Goal: Register for event/course

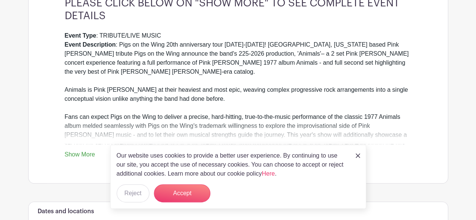
scroll to position [231, 0]
click at [357, 155] on img at bounding box center [358, 156] width 5 height 5
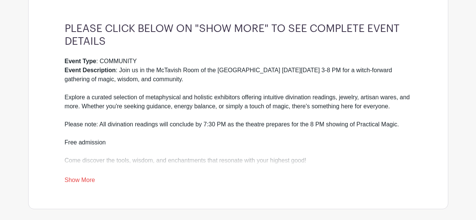
scroll to position [201, 0]
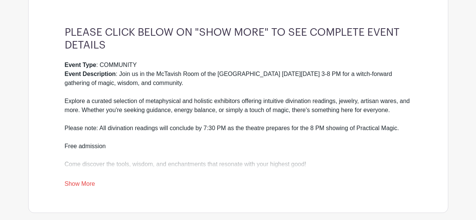
click at [89, 183] on link "Show More" at bounding box center [80, 185] width 30 height 9
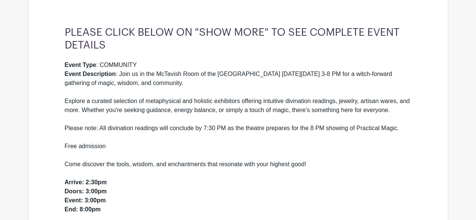
drag, startPoint x: 479, startPoint y: 79, endPoint x: 279, endPoint y: 140, distance: 208.7
click at [279, 140] on div "Event Type : COMMUNITY Event Description : Join us in the McTavish Room of the …" at bounding box center [238, 147] width 347 height 172
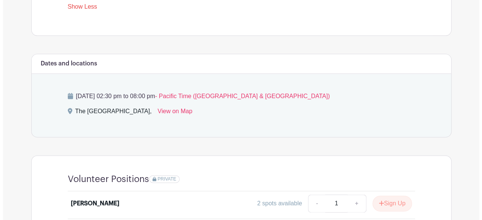
scroll to position [500, 0]
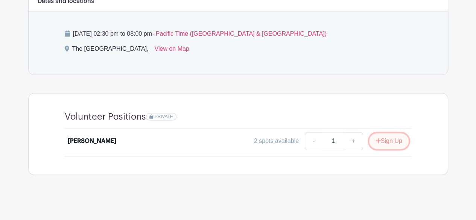
click at [390, 135] on button "Sign Up" at bounding box center [389, 141] width 40 height 16
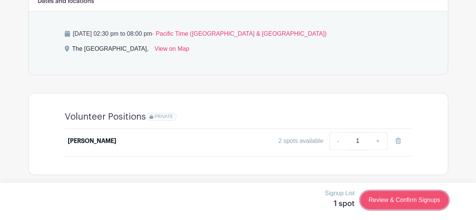
click at [395, 203] on link "Review & Confirm Signups" at bounding box center [404, 200] width 87 height 18
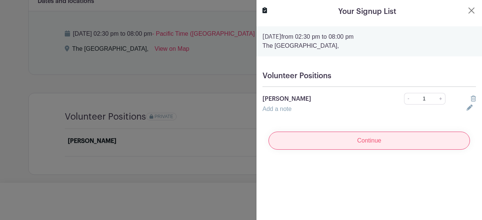
click at [370, 145] on input "Continue" at bounding box center [368, 141] width 201 height 18
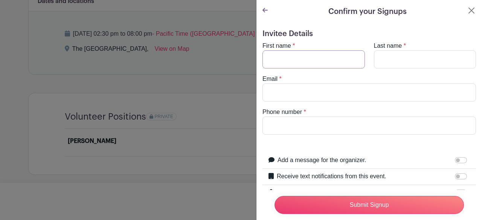
click at [327, 61] on input "First name" at bounding box center [313, 59] width 102 height 18
type input "Meredith"
type input "Richardson"
type input "2077524205"
click at [289, 92] on input "Email" at bounding box center [368, 93] width 213 height 18
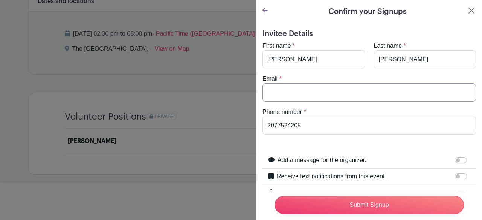
type input "meredith@meredithlrichardson.com"
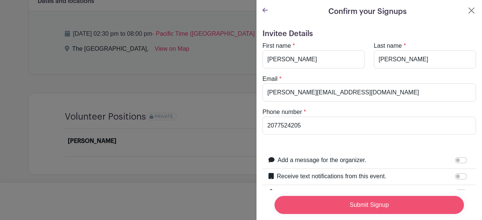
click at [368, 201] on input "Submit Signup" at bounding box center [368, 205] width 189 height 18
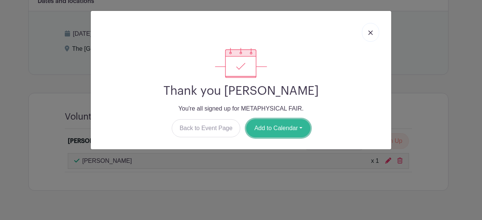
click at [279, 125] on button "Add to Calendar" at bounding box center [278, 128] width 64 height 18
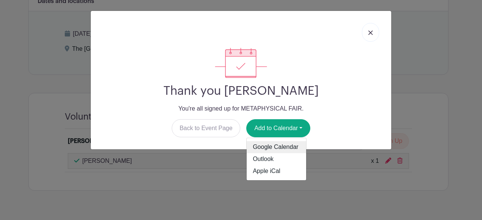
click at [274, 143] on link "Google Calendar" at bounding box center [276, 148] width 59 height 12
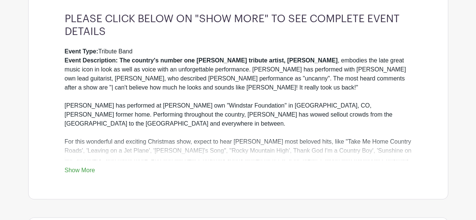
scroll to position [233, 0]
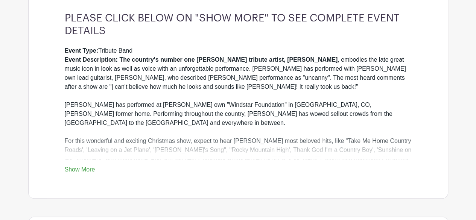
click at [82, 166] on link "Show More" at bounding box center [80, 170] width 30 height 9
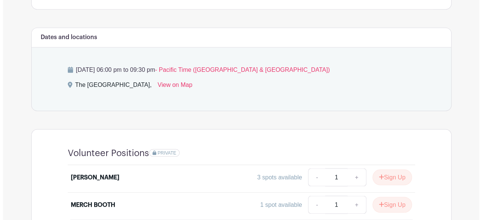
scroll to position [654, 0]
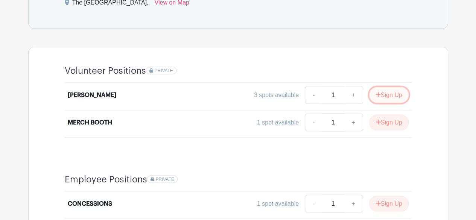
click at [392, 87] on button "Sign Up" at bounding box center [389, 95] width 40 height 16
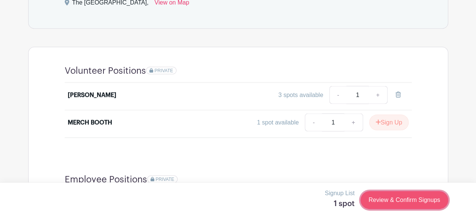
click at [399, 199] on link "Review & Confirm Signups" at bounding box center [404, 200] width 87 height 18
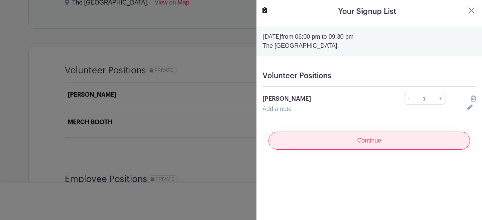
click at [369, 143] on input "Continue" at bounding box center [368, 141] width 201 height 18
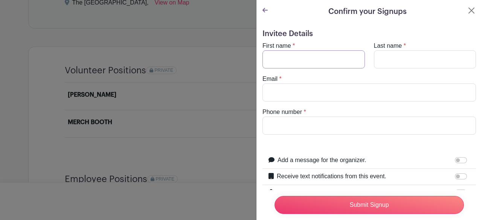
click at [302, 58] on input "First name" at bounding box center [313, 59] width 102 height 18
type input "Meredith"
type input "Richardson"
type input "2077524205"
click at [306, 91] on input "Email" at bounding box center [368, 93] width 213 height 18
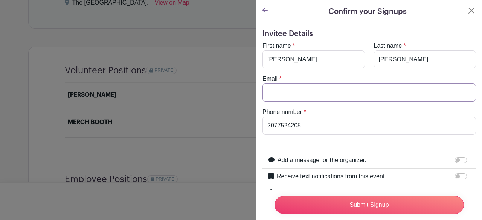
type input "meredith@meredithlrichardson.com"
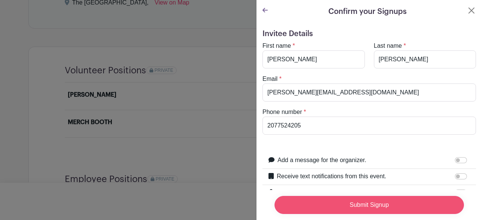
click at [355, 203] on input "Submit Signup" at bounding box center [368, 205] width 189 height 18
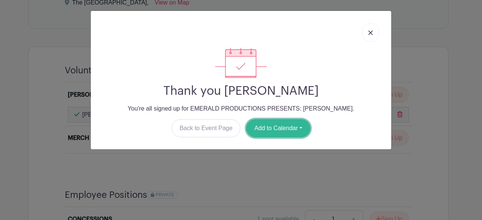
click at [264, 123] on button "Add to Calendar" at bounding box center [278, 128] width 64 height 18
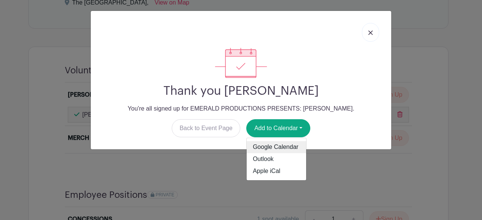
click at [264, 151] on link "Google Calendar" at bounding box center [276, 148] width 59 height 12
